Goal: Task Accomplishment & Management: Manage account settings

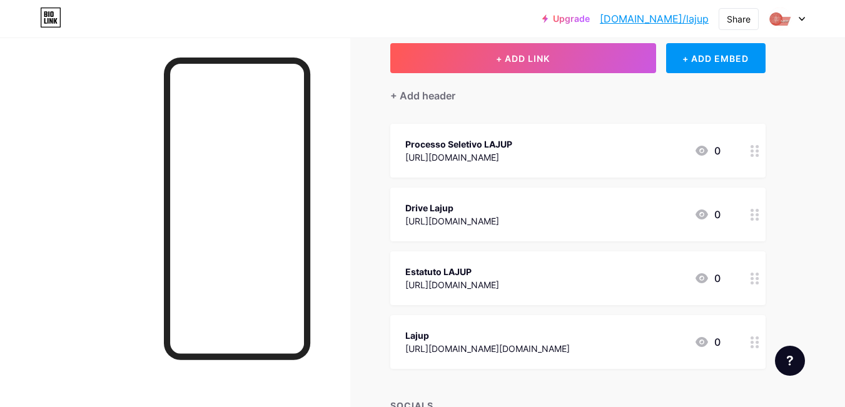
scroll to position [180, 0]
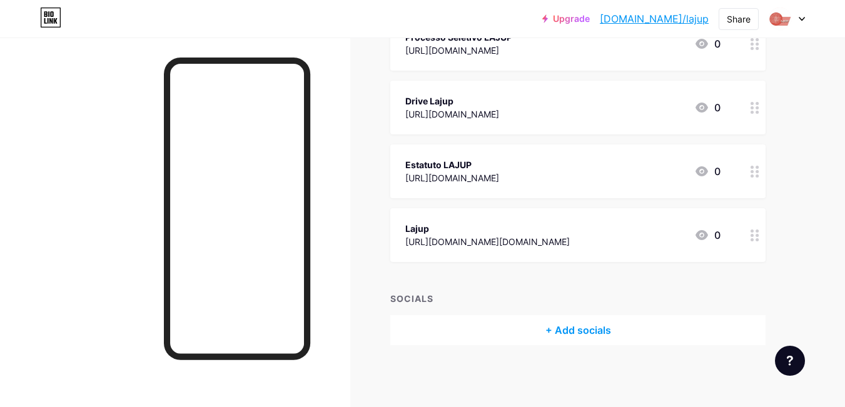
click at [580, 328] on div "+ Add socials" at bounding box center [577, 330] width 375 height 30
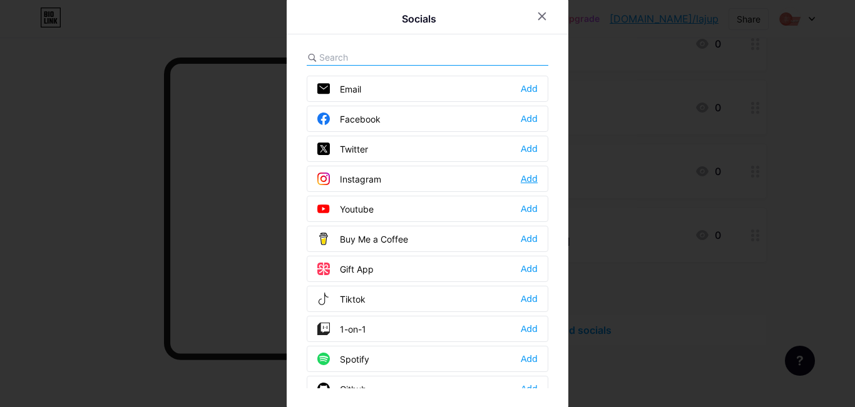
click at [525, 180] on div "Add" at bounding box center [528, 179] width 17 height 13
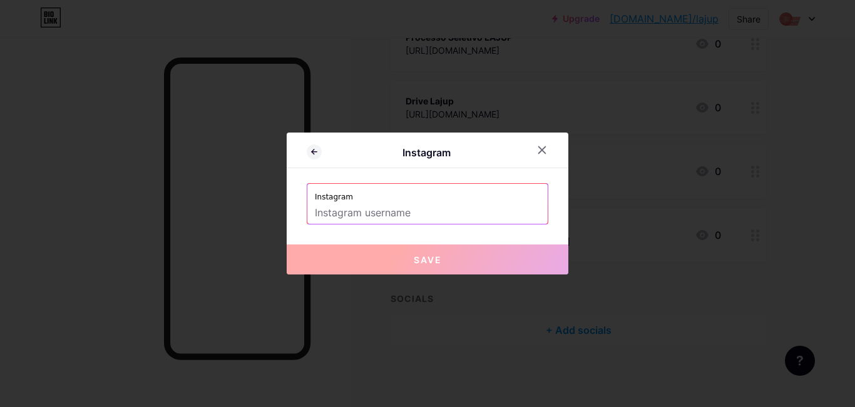
click at [457, 208] on input "text" at bounding box center [427, 213] width 225 height 21
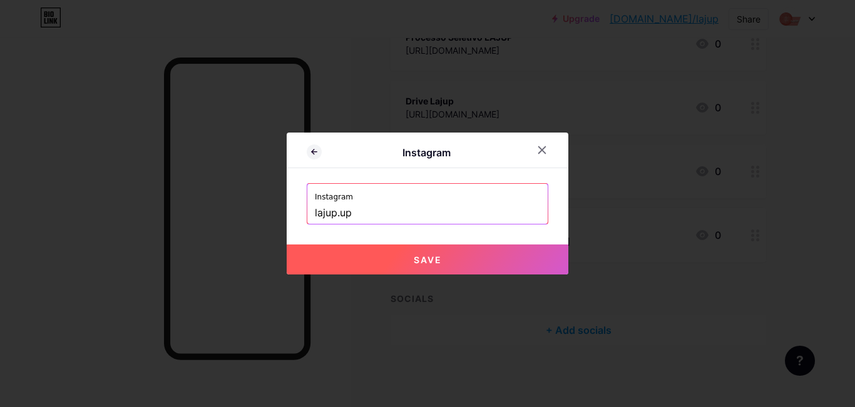
click at [439, 266] on button "Save" at bounding box center [428, 260] width 282 height 30
type input "[URL][DOMAIN_NAME][DOMAIN_NAME]"
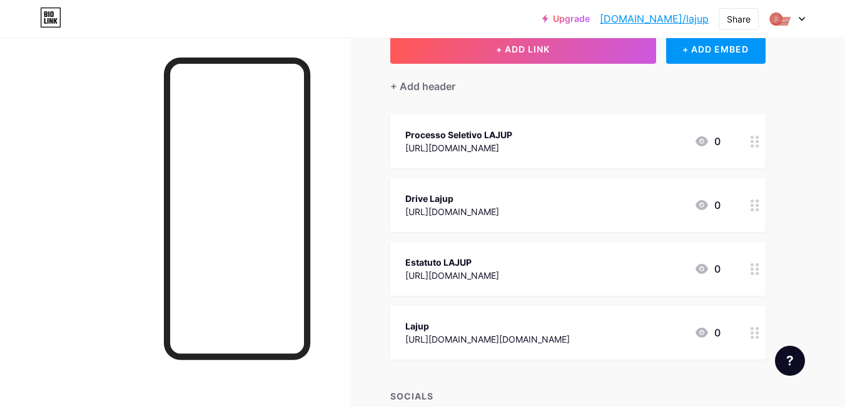
scroll to position [51, 0]
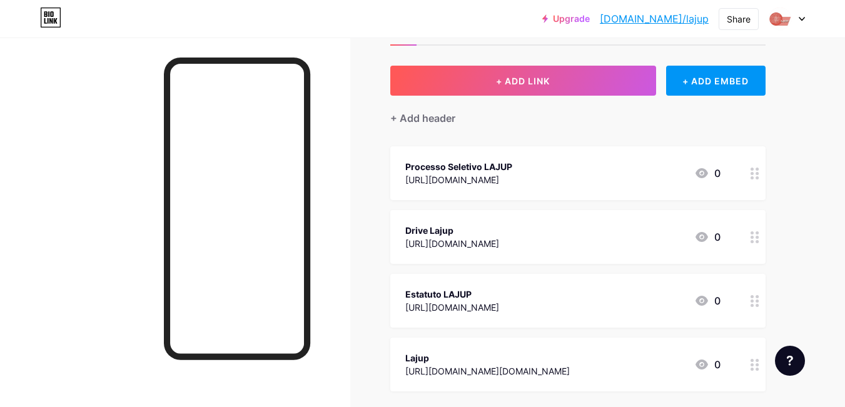
click at [444, 46] on div "Links Posts Design Subscribers NEW Stats Settings + ADD LINK + ADD EMBED + Add …" at bounding box center [409, 281] width 818 height 588
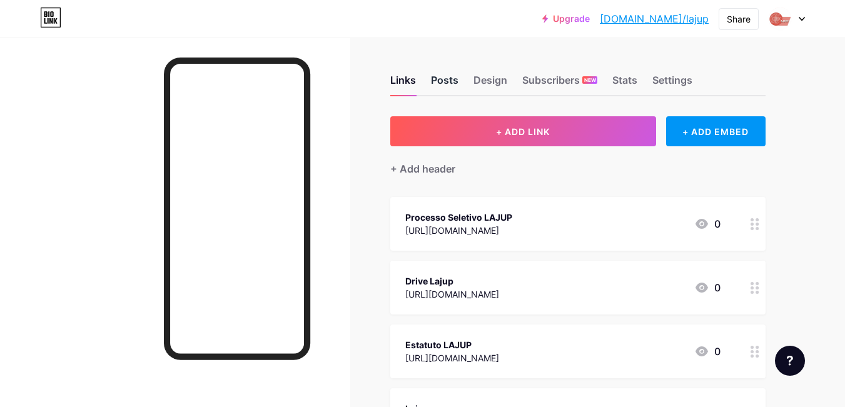
click at [437, 79] on div "Posts" at bounding box center [445, 84] width 28 height 23
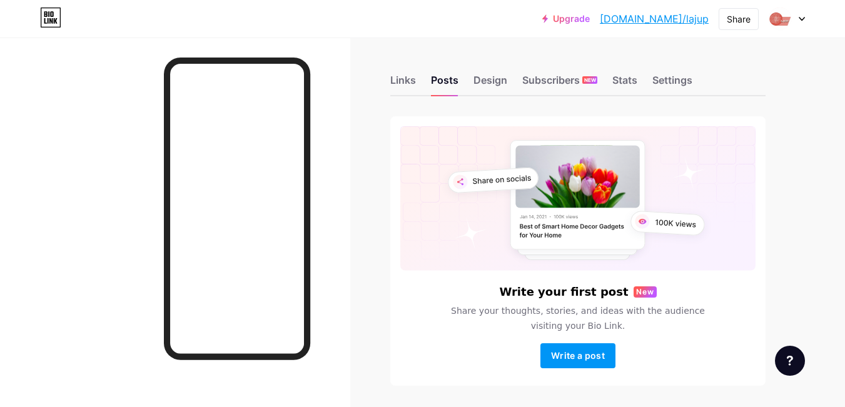
scroll to position [41, 0]
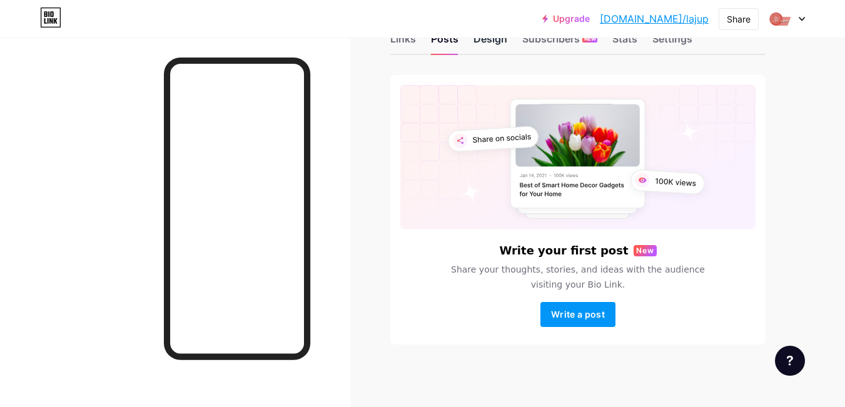
click at [489, 46] on div "Design" at bounding box center [491, 42] width 34 height 23
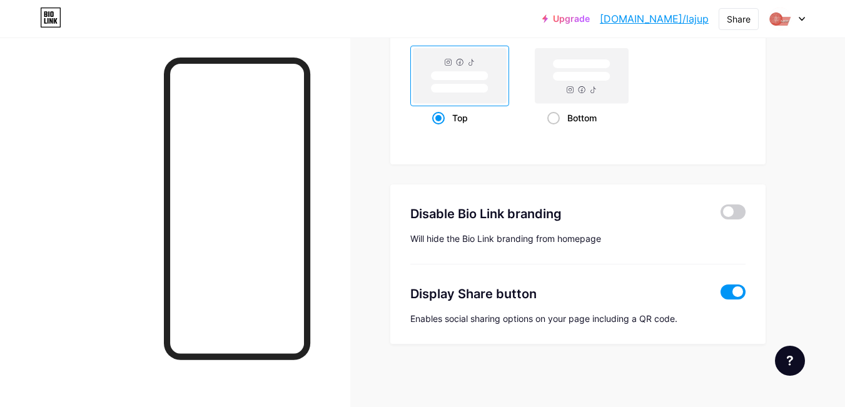
scroll to position [1718, 0]
click at [591, 46] on rect at bounding box center [582, 76] width 98 height 60
click at [555, 129] on input "Bottom" at bounding box center [551, 133] width 8 height 8
radio input "true"
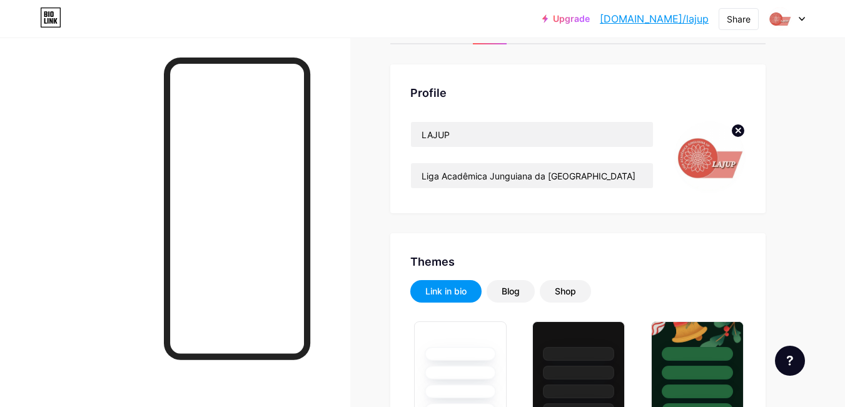
scroll to position [0, 0]
